Goal: Task Accomplishment & Management: Complete application form

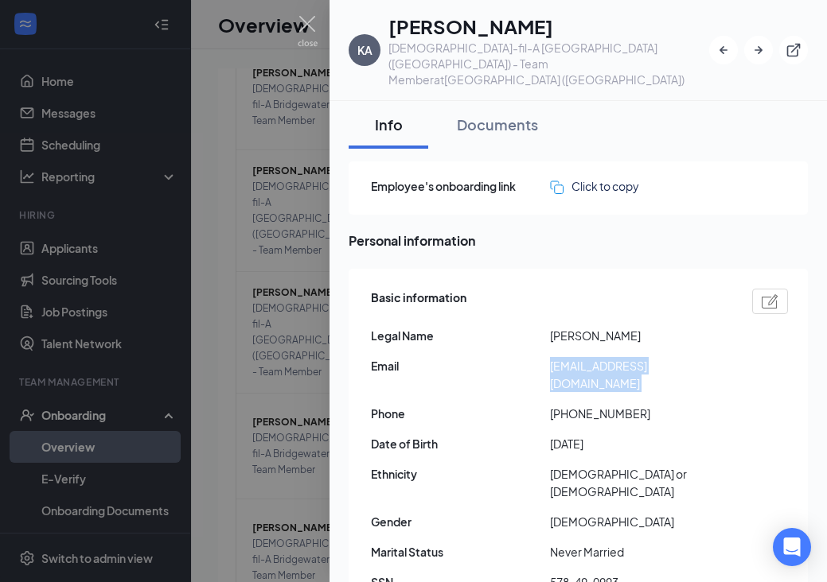
scroll to position [22, 0]
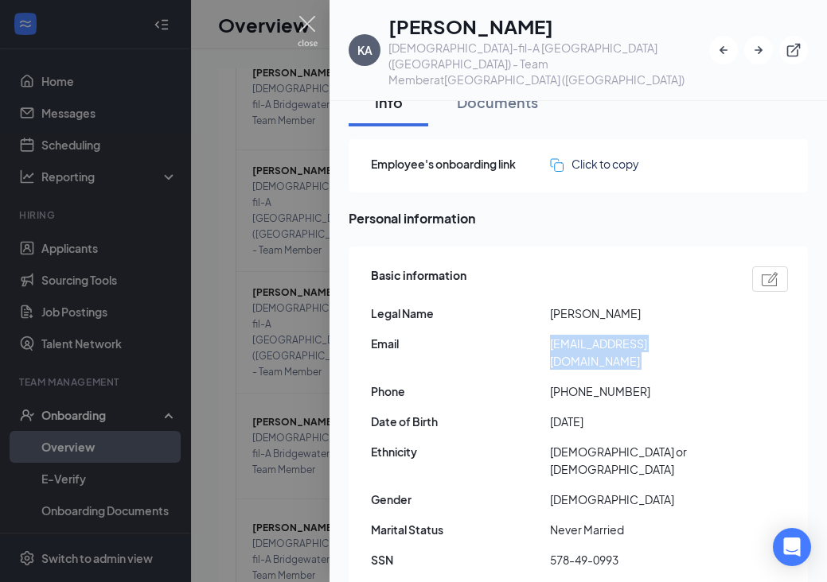
click at [310, 25] on img at bounding box center [308, 31] width 20 height 31
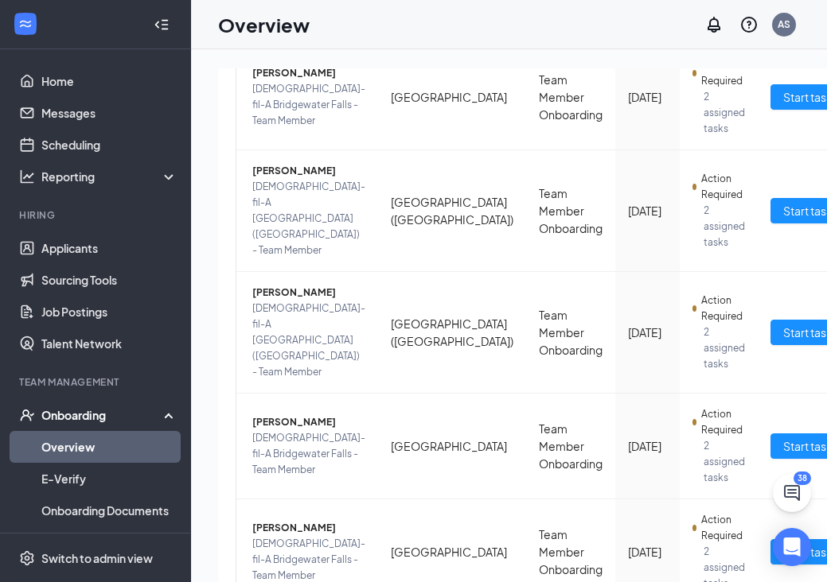
click at [79, 442] on link "Overview" at bounding box center [109, 447] width 136 height 32
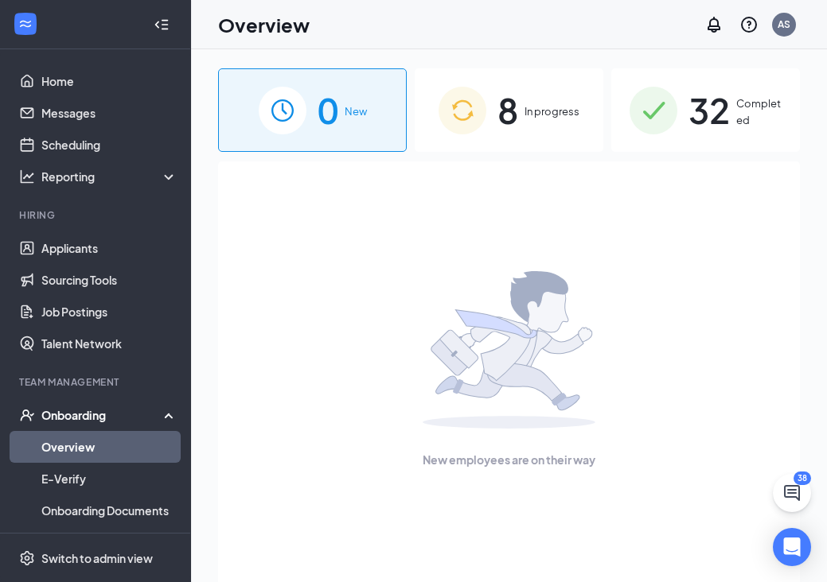
click at [503, 114] on span "8" at bounding box center [507, 110] width 21 height 55
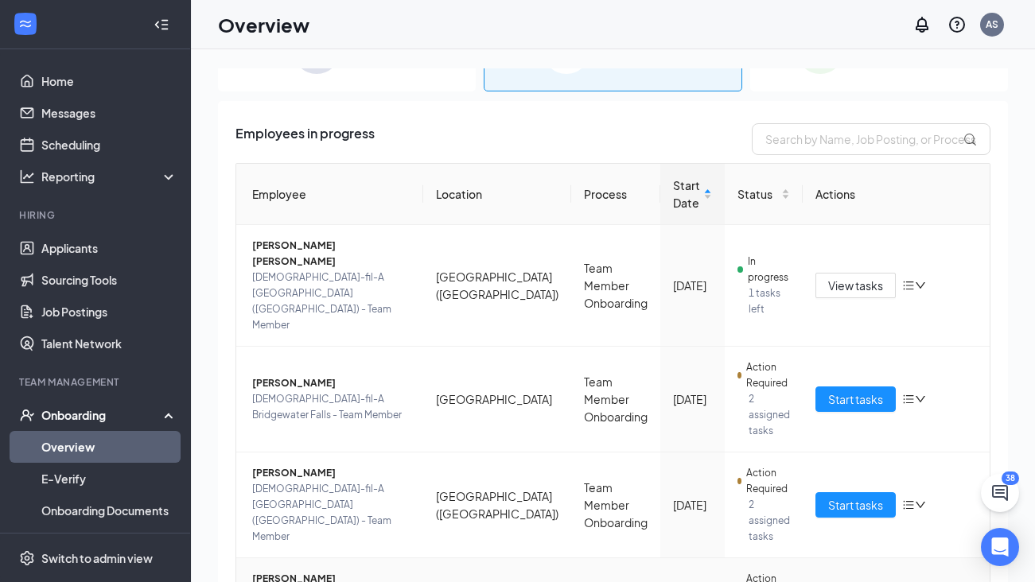
scroll to position [63, 0]
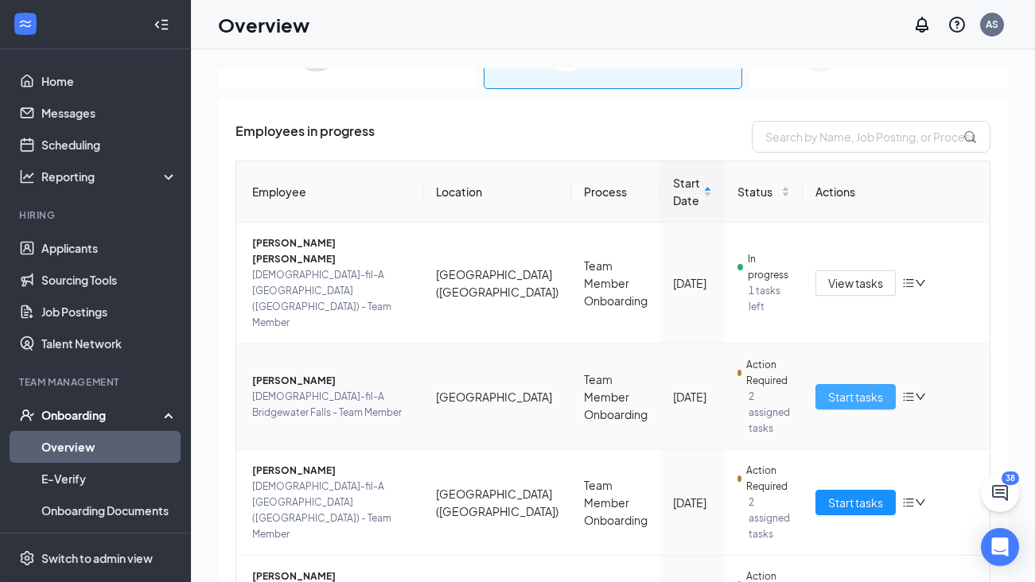
click at [826, 388] on span "Start tasks" at bounding box center [855, 397] width 55 height 18
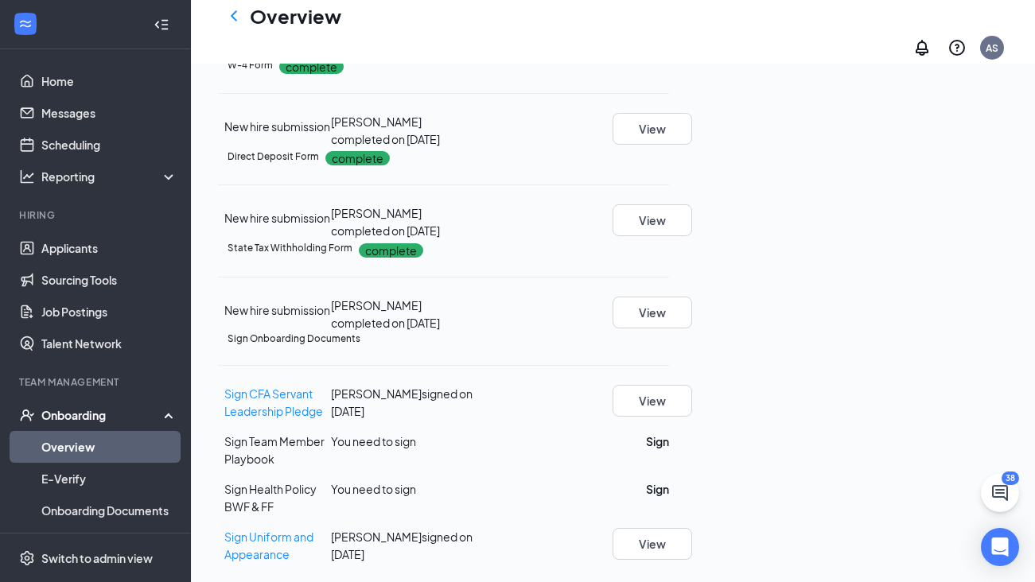
scroll to position [444, 0]
click at [669, 450] on button "Sign" at bounding box center [657, 442] width 23 height 18
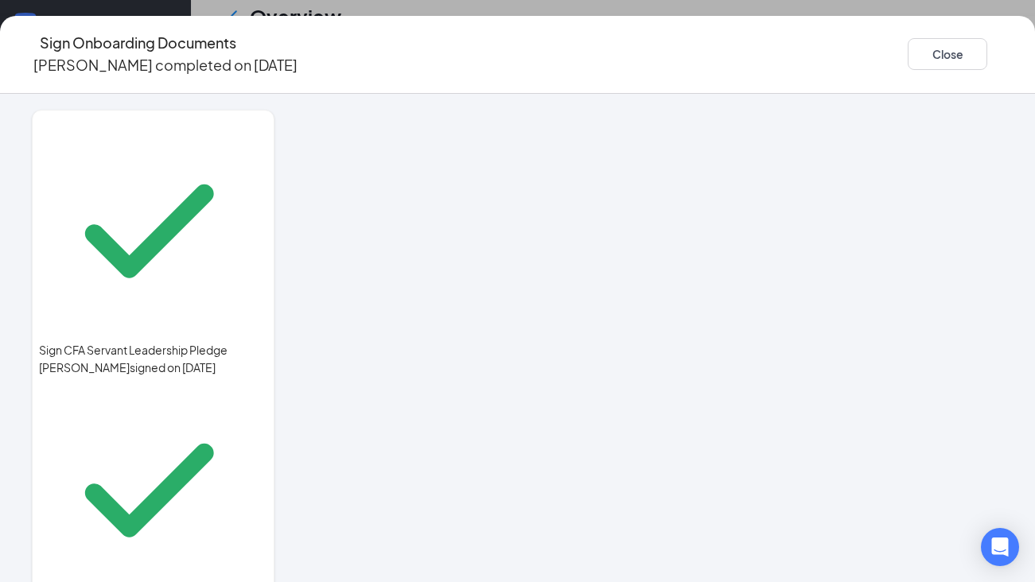
drag, startPoint x: 552, startPoint y: 330, endPoint x: 648, endPoint y: 287, distance: 105.4
click at [648, 287] on div at bounding box center [659, 315] width 688 height 411
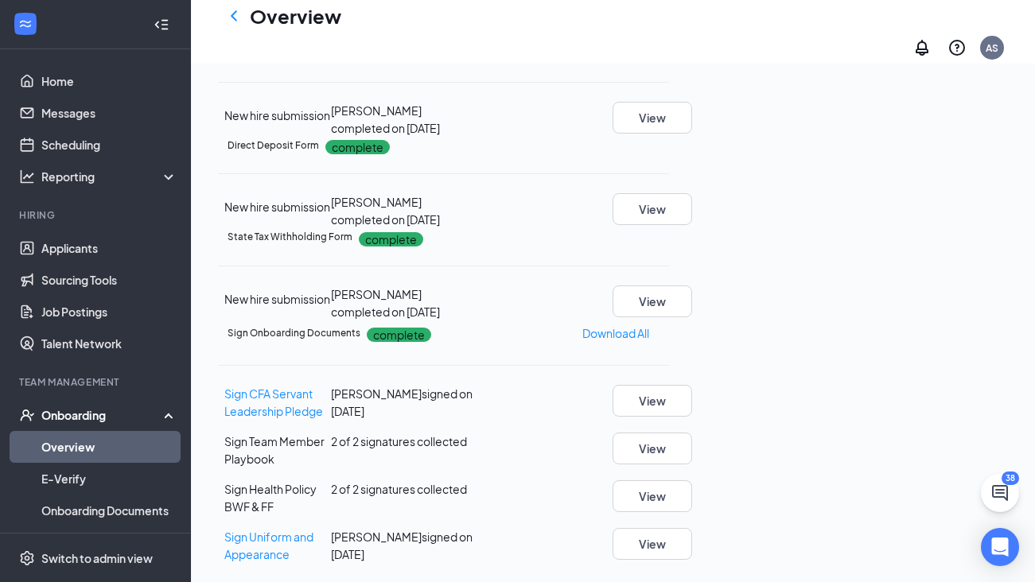
click at [660, 294] on div "Sign Onboarding Documents [PERSON_NAME] completed on [DATE] Close Sign CFA Serv…" at bounding box center [517, 291] width 1035 height 582
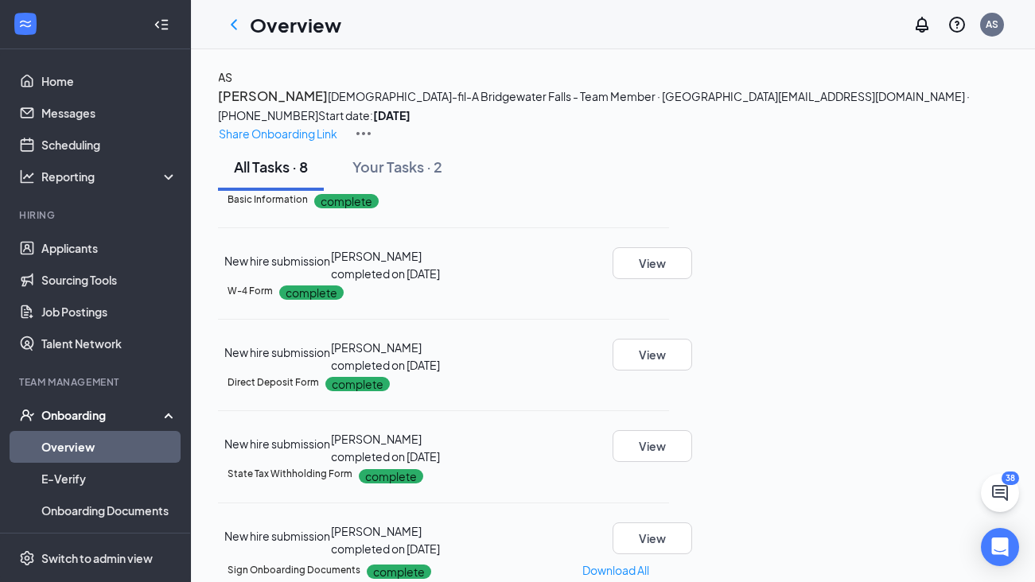
scroll to position [0, 0]
click at [72, 450] on link "Overview" at bounding box center [109, 447] width 136 height 32
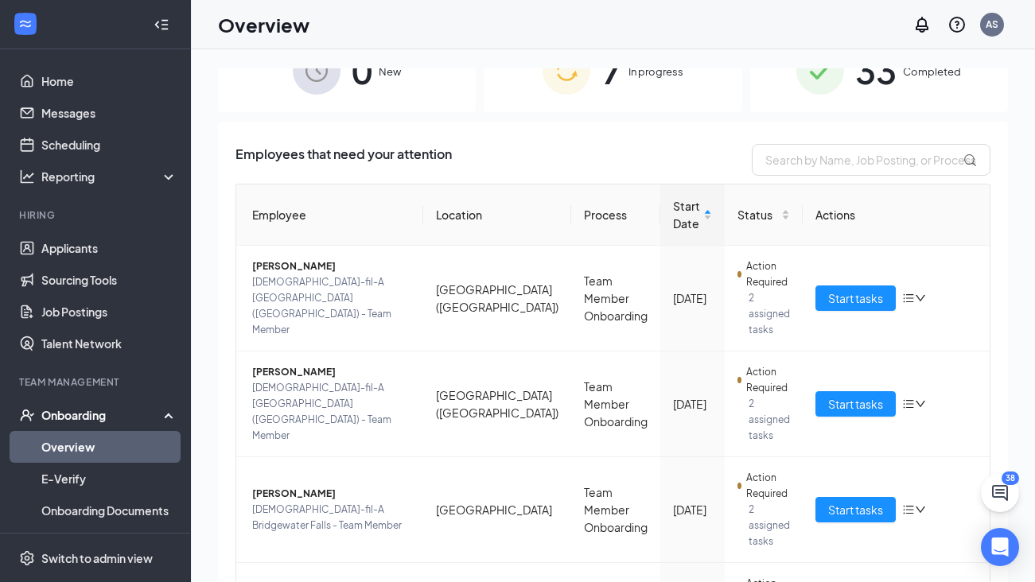
scroll to position [45, 0]
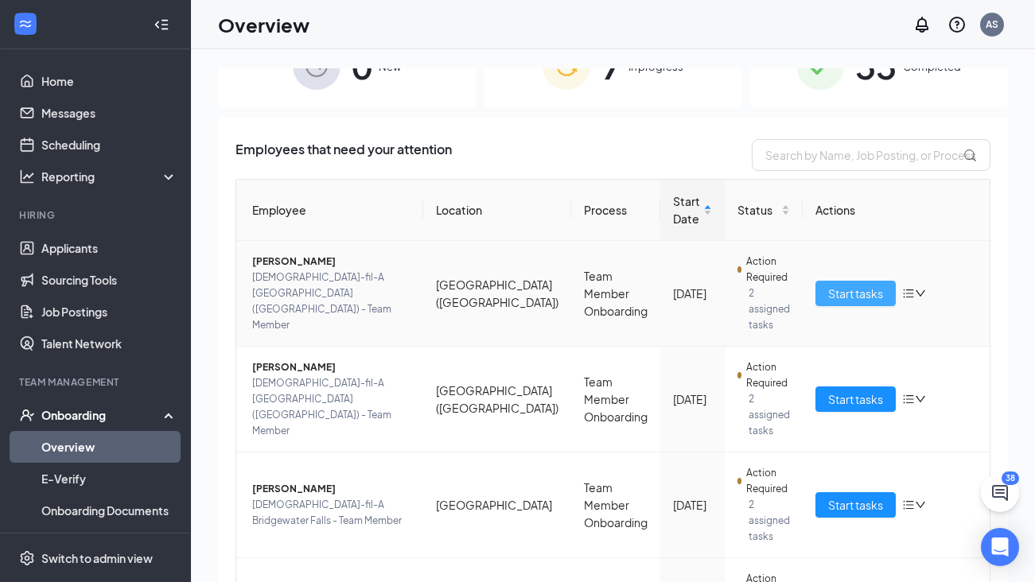
click at [826, 285] on span "Start tasks" at bounding box center [855, 294] width 55 height 18
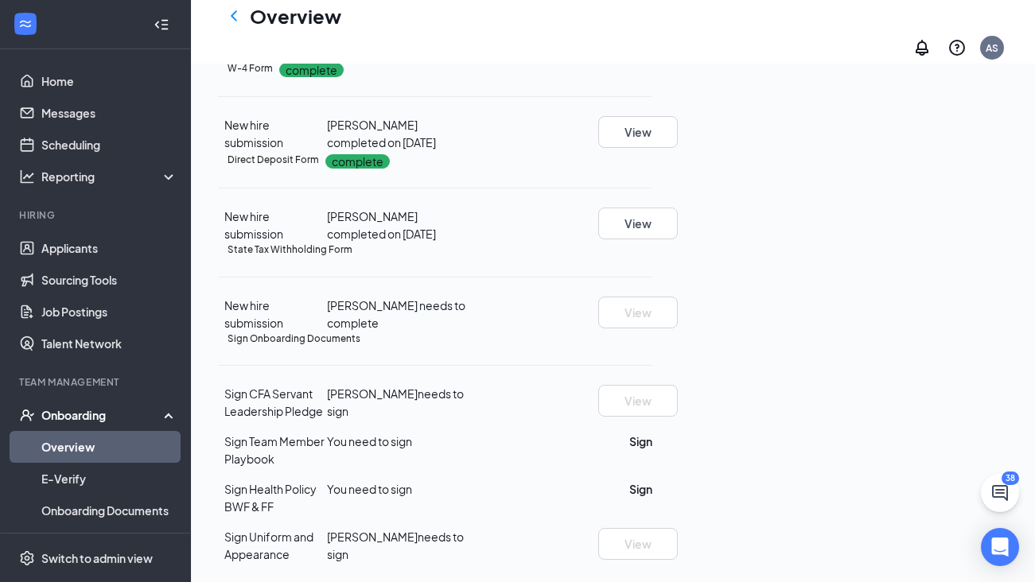
scroll to position [444, 0]
click at [652, 449] on button "Sign" at bounding box center [640, 442] width 23 height 18
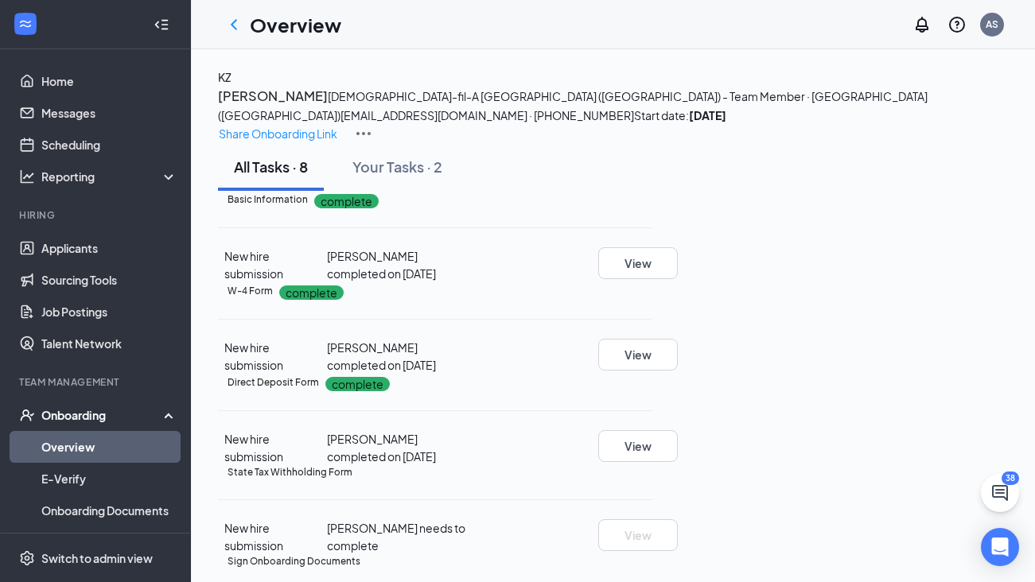
scroll to position [0, 0]
click at [255, 29] on h1 "Overview" at bounding box center [296, 24] width 92 height 27
click at [236, 25] on icon "ChevronLeft" at bounding box center [233, 24] width 19 height 19
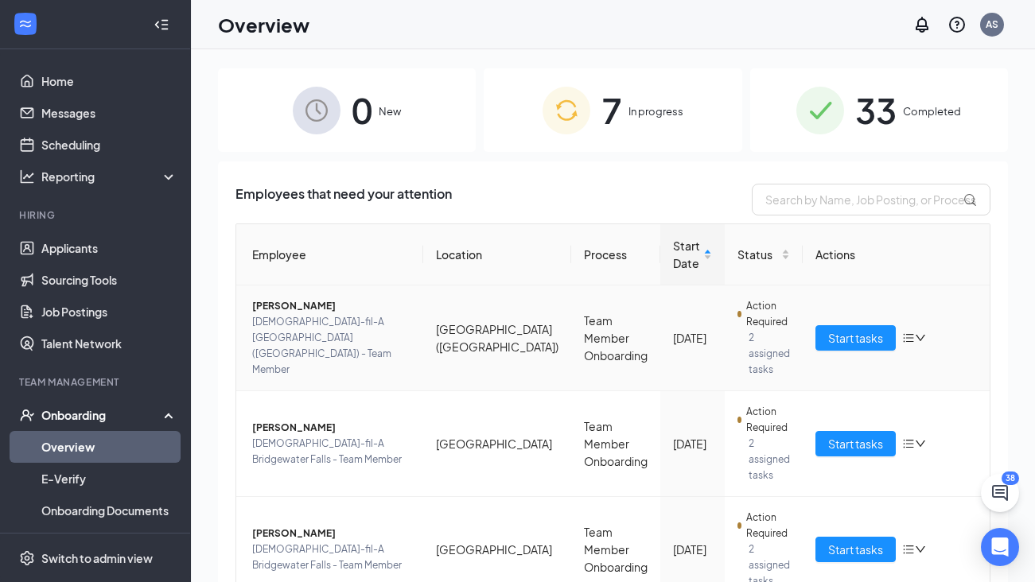
scroll to position [10, 0]
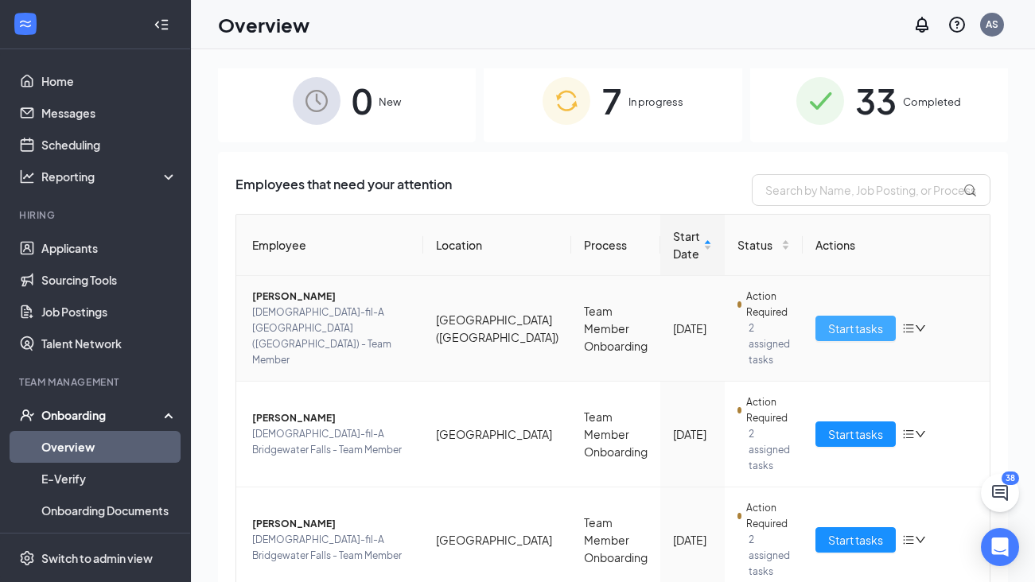
click at [826, 325] on span "Start tasks" at bounding box center [855, 329] width 55 height 18
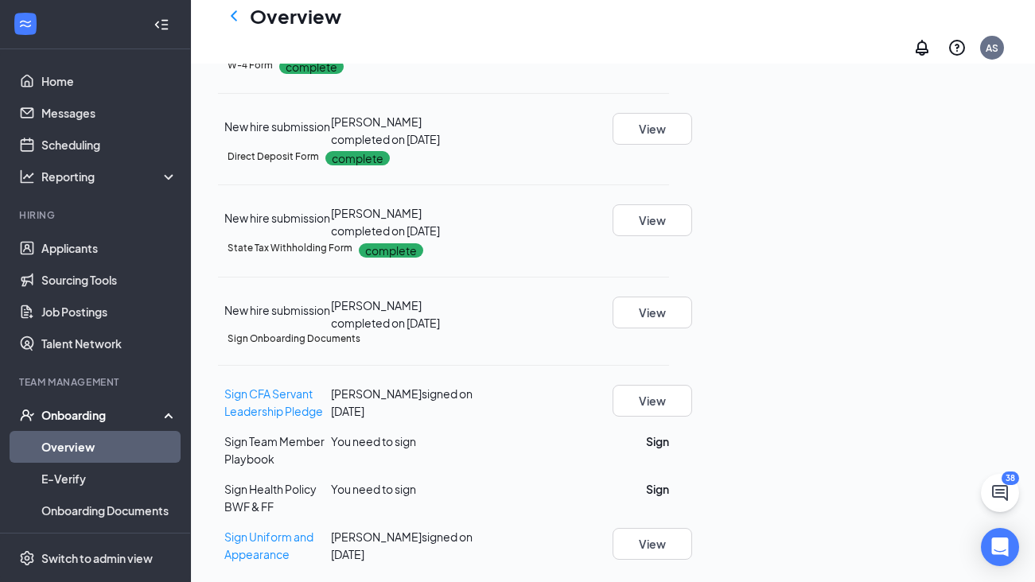
scroll to position [444, 0]
click at [669, 450] on button "Sign" at bounding box center [657, 442] width 23 height 18
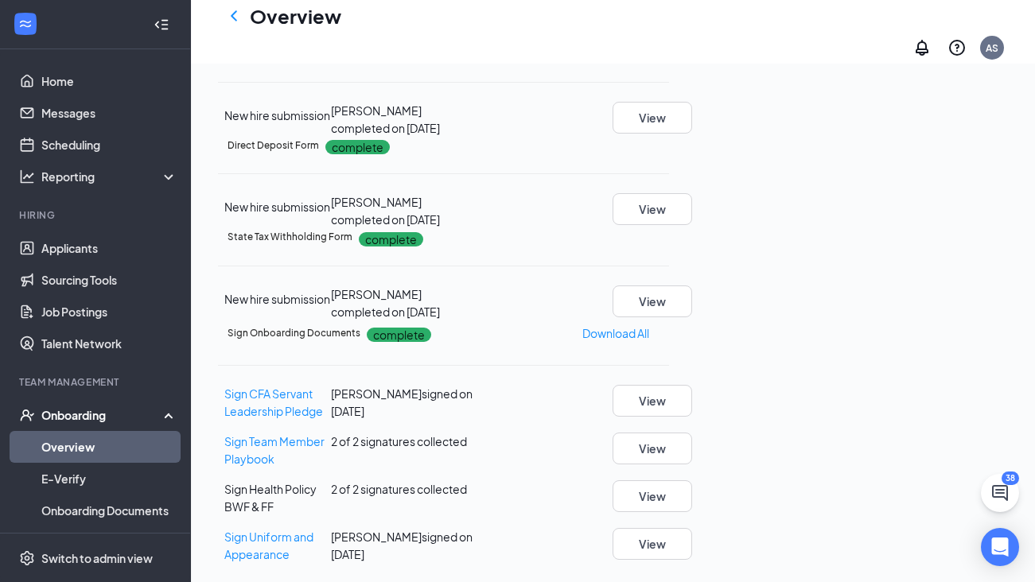
scroll to position [132, 0]
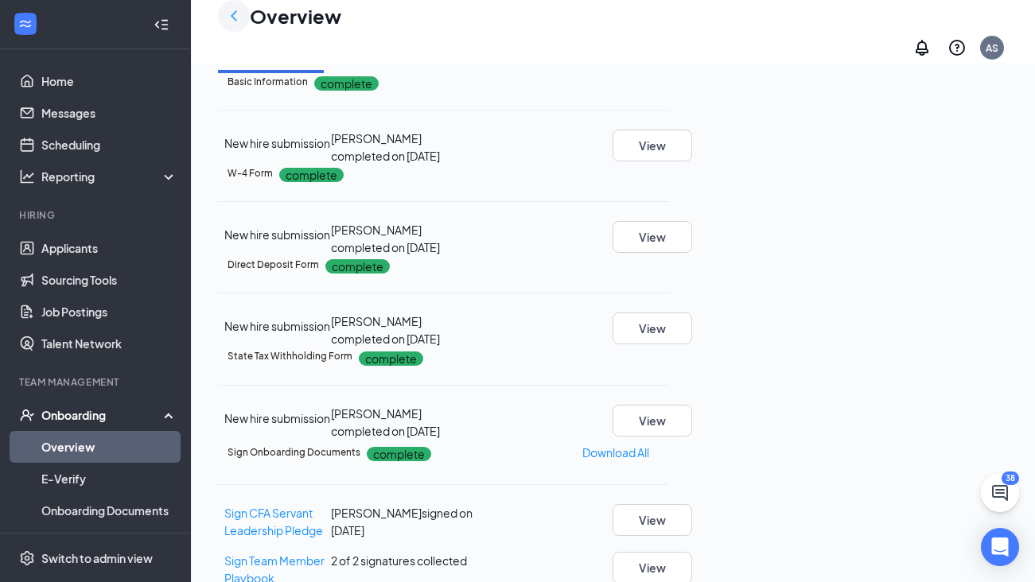
click at [241, 24] on icon "ChevronLeft" at bounding box center [233, 15] width 19 height 19
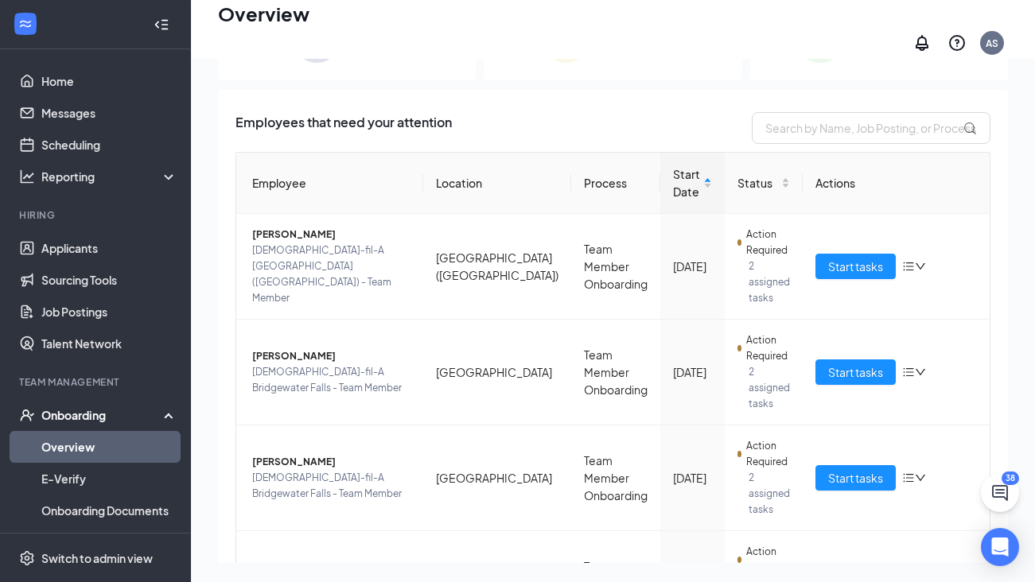
scroll to position [72, 0]
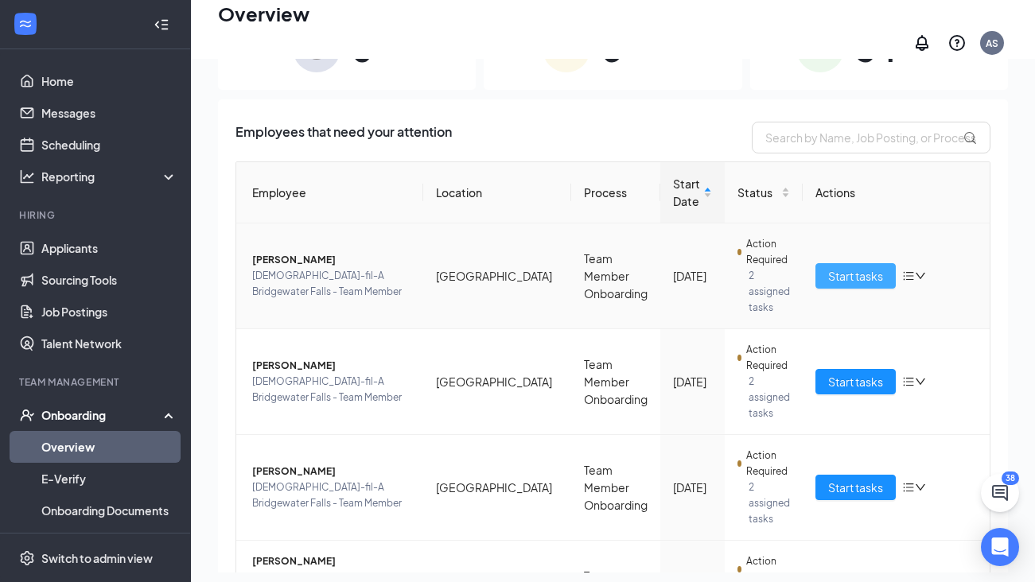
click at [826, 267] on span "Start tasks" at bounding box center [855, 276] width 55 height 18
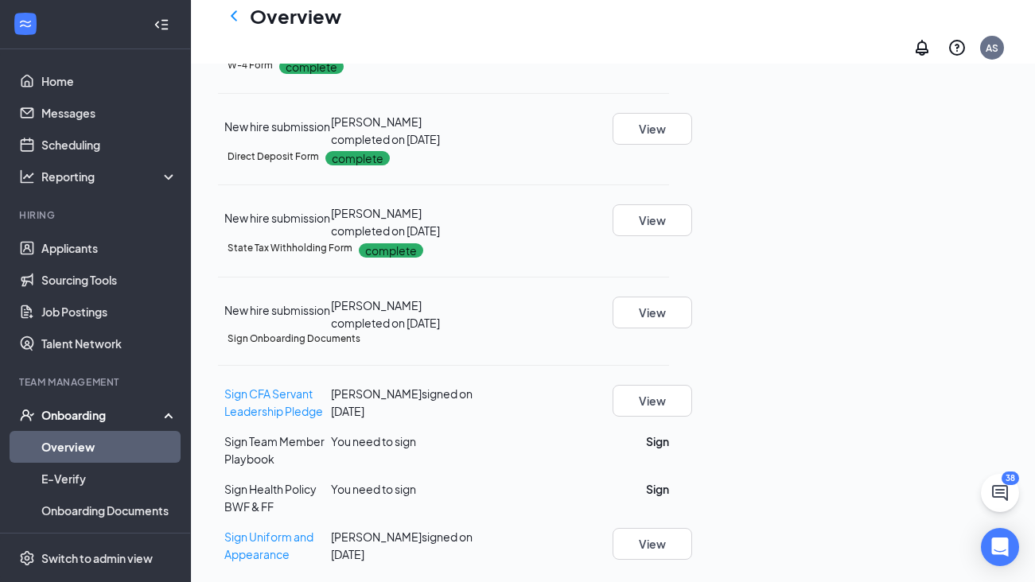
scroll to position [444, 0]
click at [669, 446] on button "Sign" at bounding box center [657, 442] width 23 height 18
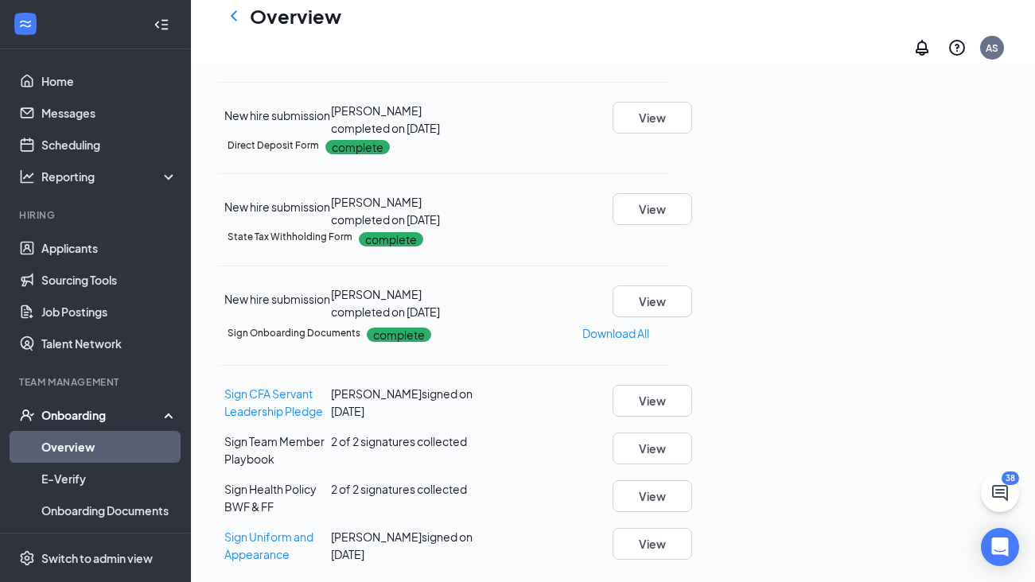
scroll to position [450, 0]
click at [87, 438] on link "Overview" at bounding box center [109, 447] width 136 height 32
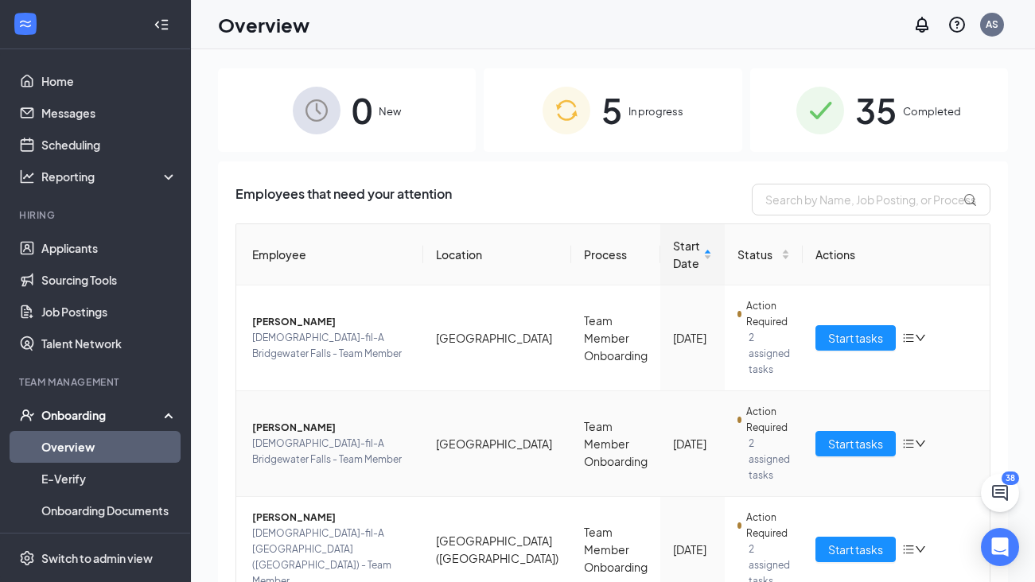
scroll to position [3, 0]
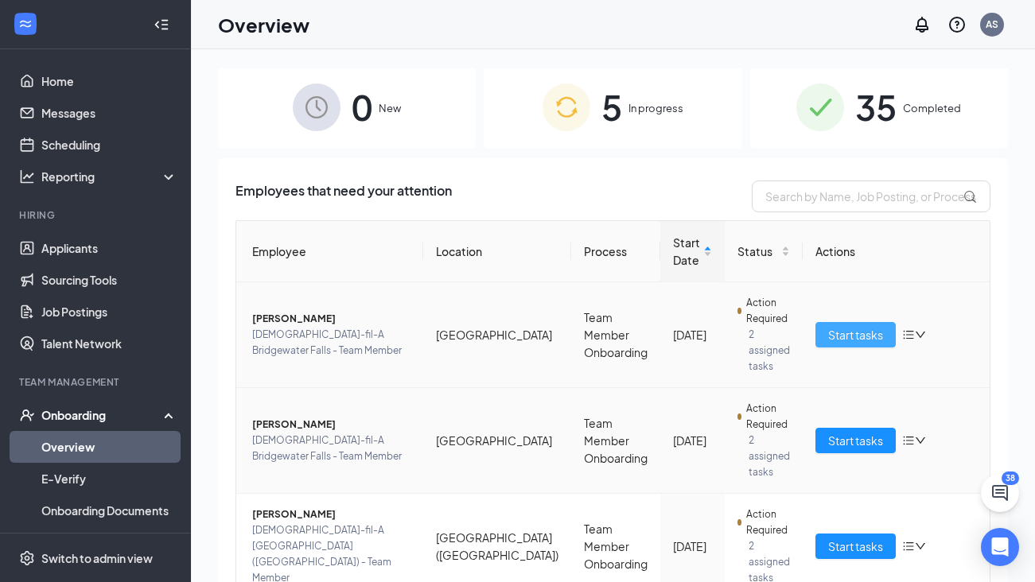
click at [826, 326] on span "Start tasks" at bounding box center [855, 335] width 55 height 18
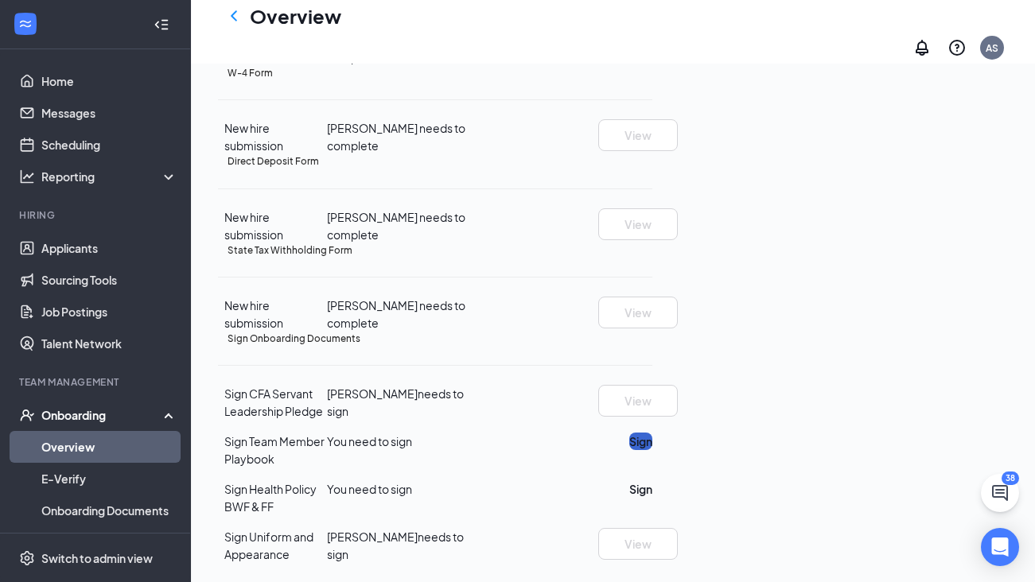
scroll to position [444, 0]
click at [652, 450] on button "Sign" at bounding box center [640, 442] width 23 height 18
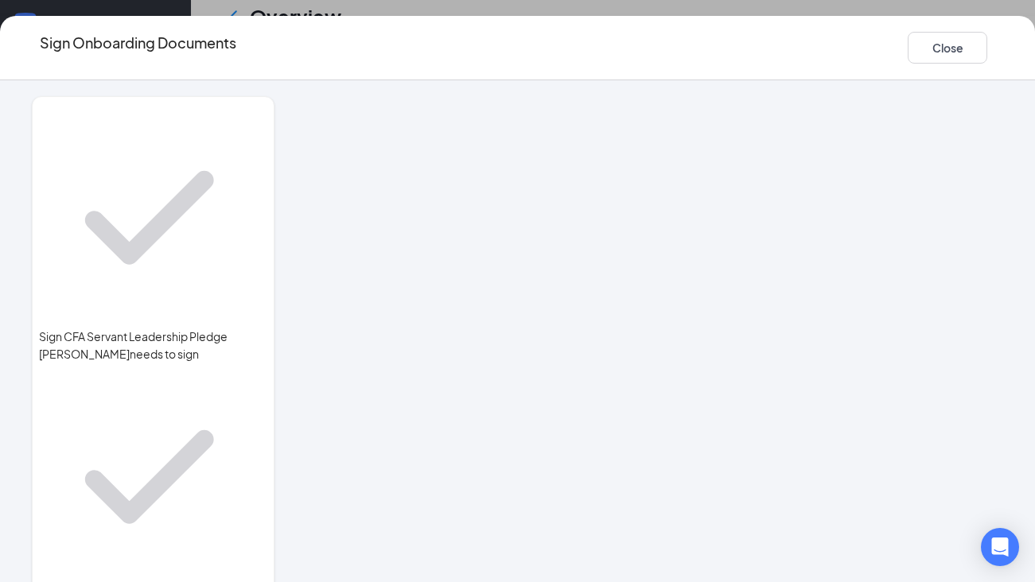
click at [665, 278] on div at bounding box center [659, 301] width 688 height 411
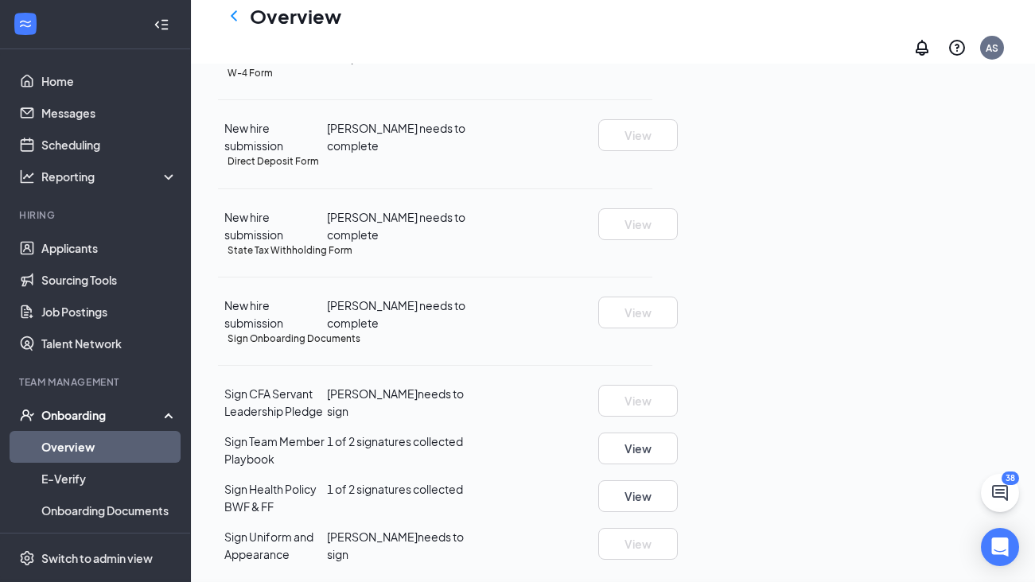
click at [644, 288] on div "Sign Onboarding Documents Close Sign CFA Servant Leadership Pledge [PERSON_NAME…" at bounding box center [517, 291] width 1035 height 582
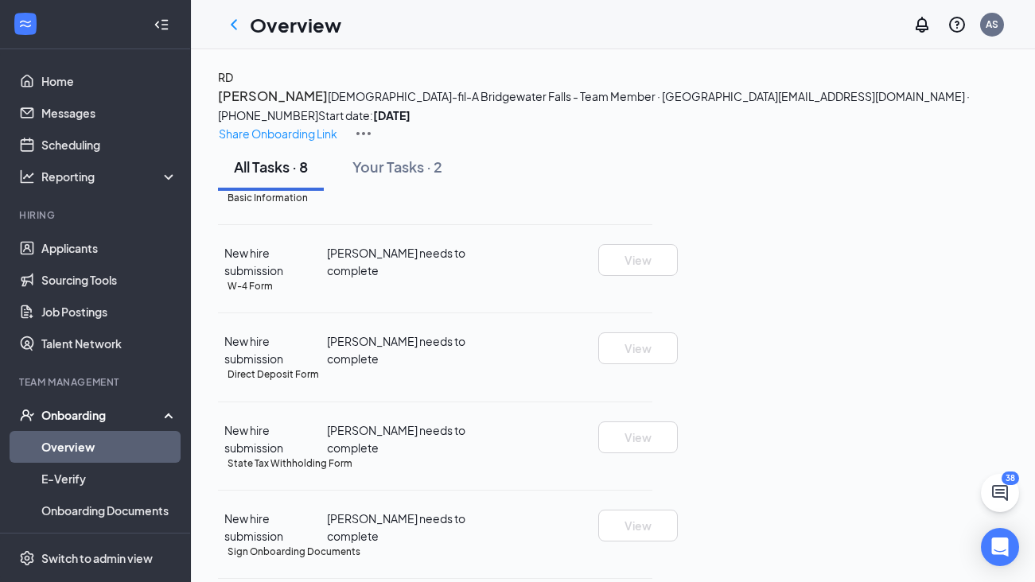
scroll to position [0, 0]
click at [302, 25] on h1 "Overview" at bounding box center [296, 24] width 92 height 27
click at [234, 24] on icon "ChevronLeft" at bounding box center [233, 24] width 19 height 19
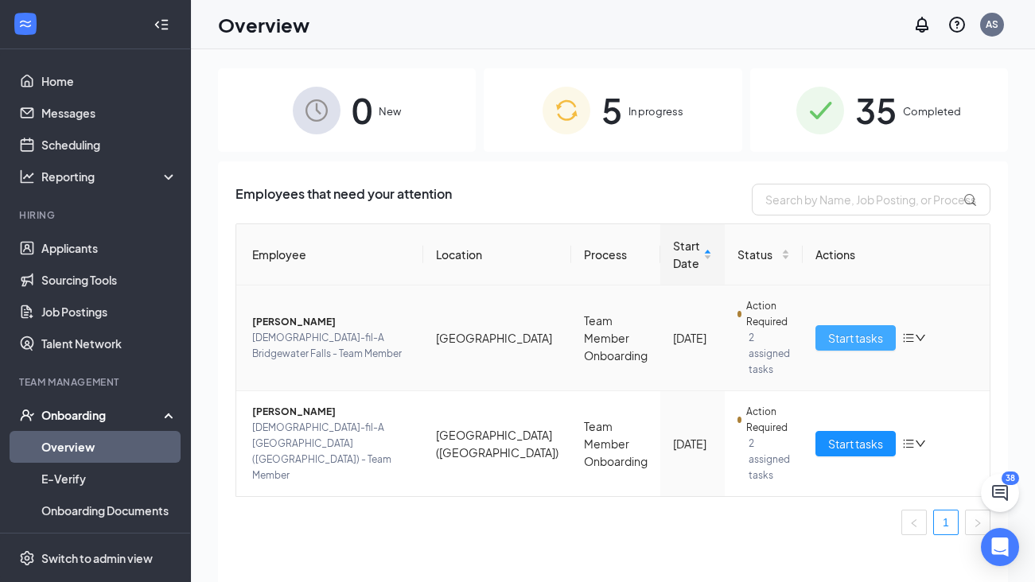
click at [826, 329] on span "Start tasks" at bounding box center [855, 338] width 55 height 18
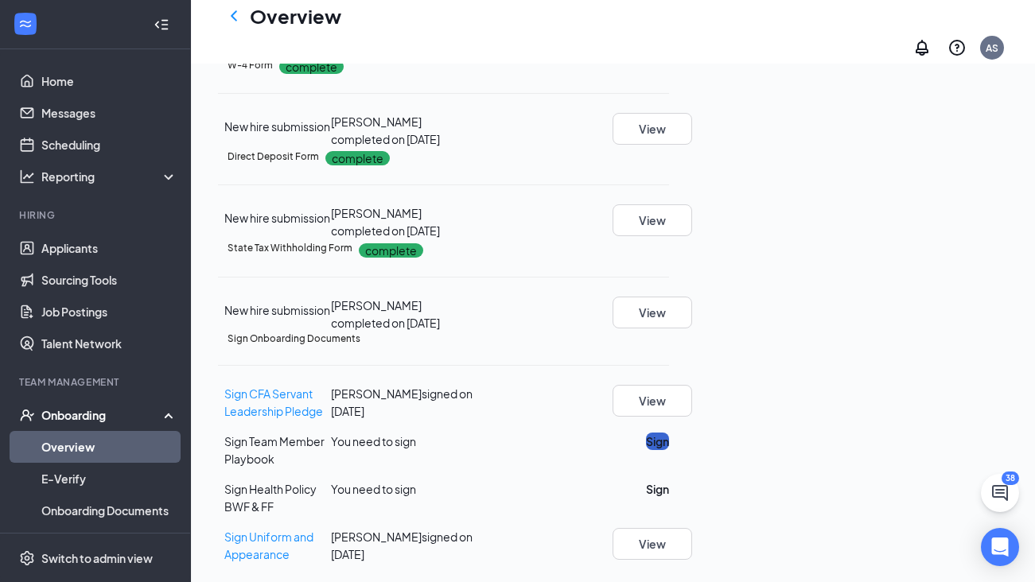
scroll to position [444, 0]
click at [669, 450] on button "Sign" at bounding box center [657, 442] width 23 height 18
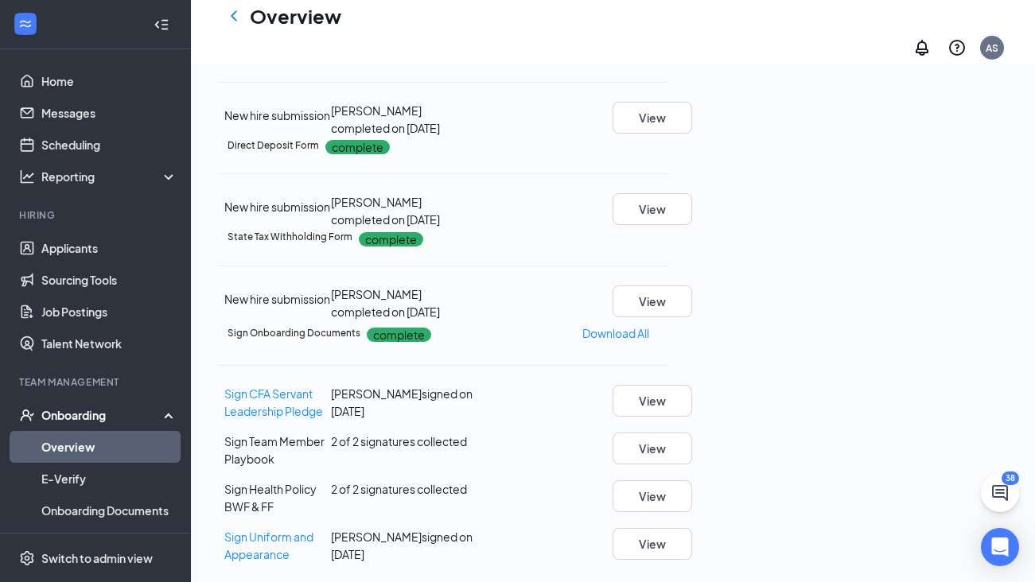
scroll to position [281, 0]
click at [235, 21] on icon "ChevronLeft" at bounding box center [234, 15] width 6 height 10
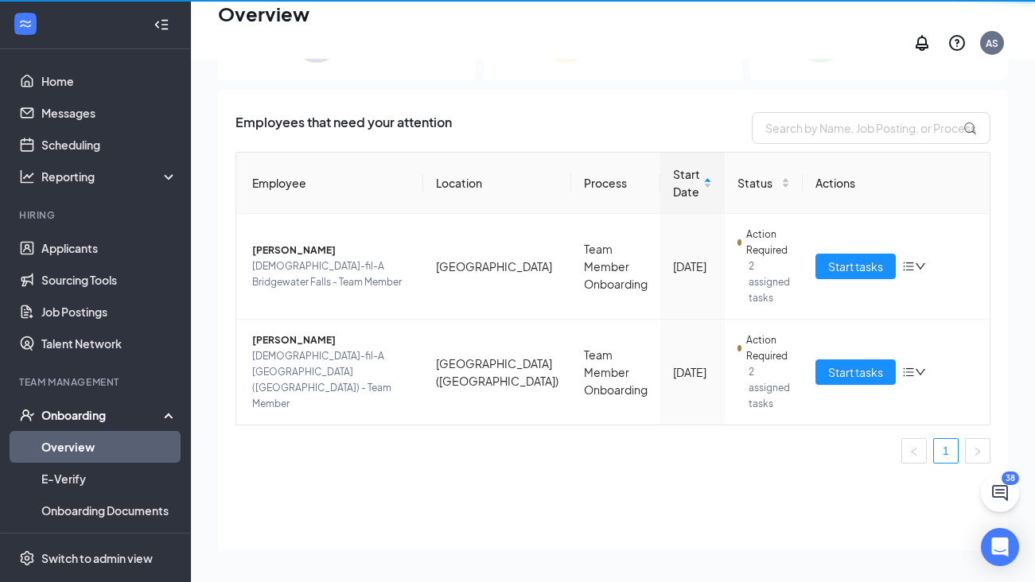
scroll to position [72, 0]
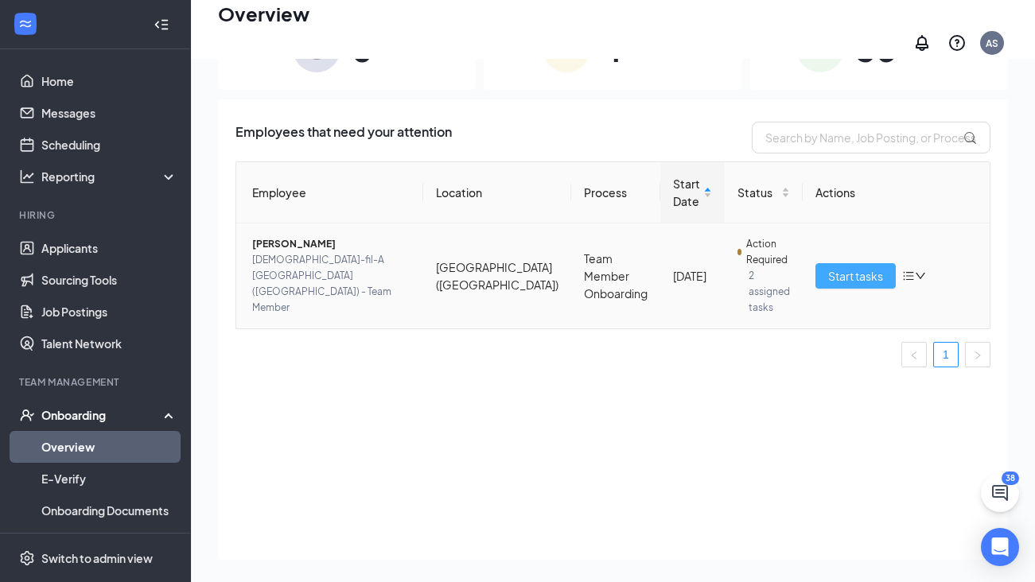
click at [826, 267] on span "Start tasks" at bounding box center [855, 276] width 55 height 18
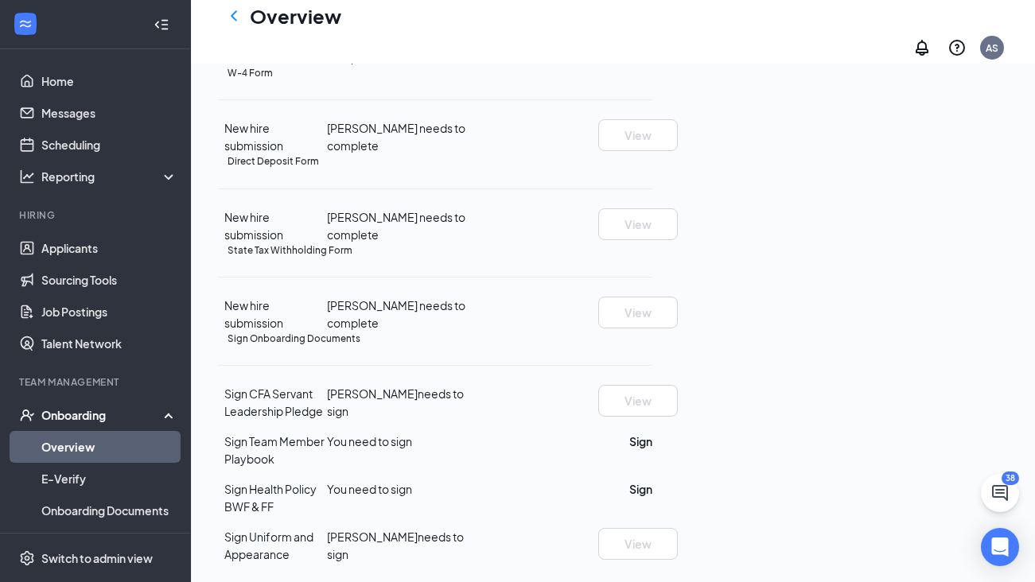
scroll to position [444, 0]
click at [652, 442] on button "Sign" at bounding box center [640, 442] width 23 height 18
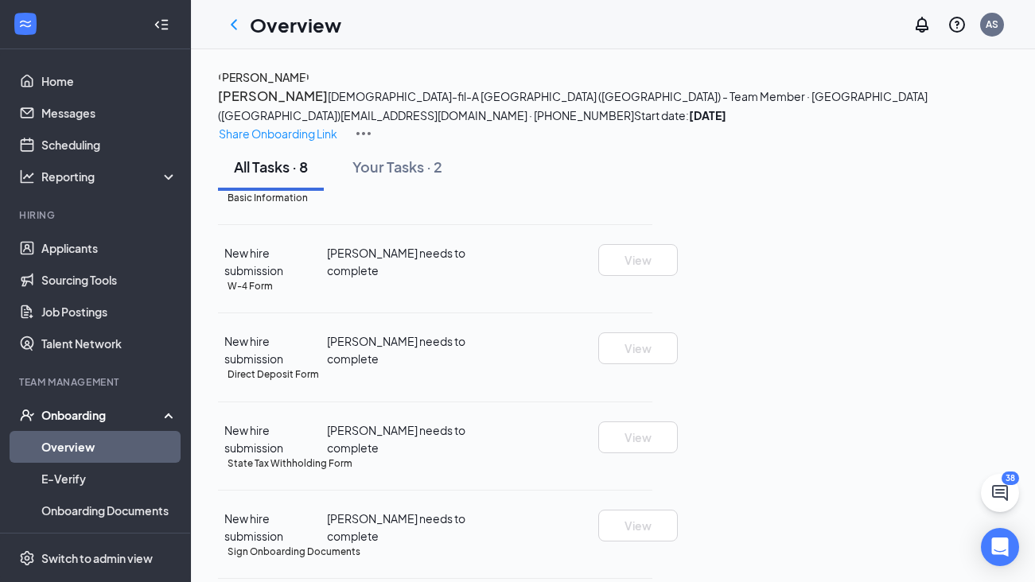
scroll to position [0, 0]
click at [238, 21] on icon "ChevronLeft" at bounding box center [233, 24] width 19 height 19
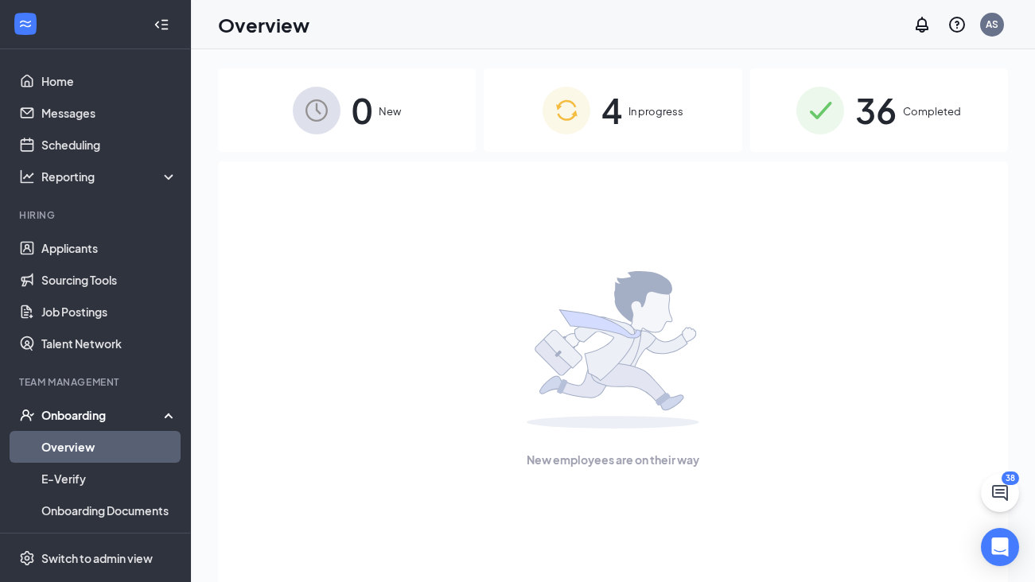
click at [619, 107] on span "4" at bounding box center [612, 110] width 21 height 55
